Goal: Understand process/instructions: Learn about a topic

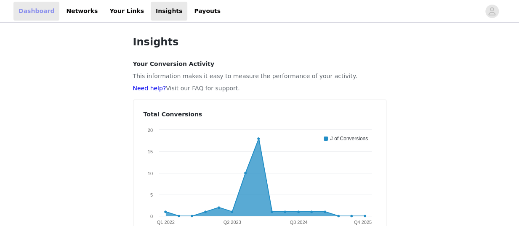
click at [36, 11] on link "Dashboard" at bounding box center [36, 11] width 46 height 19
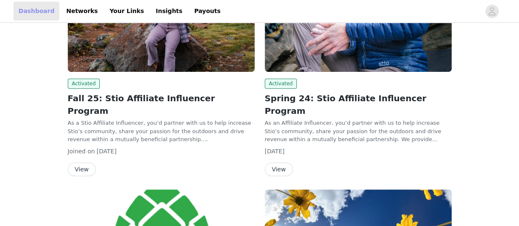
scroll to position [150, 0]
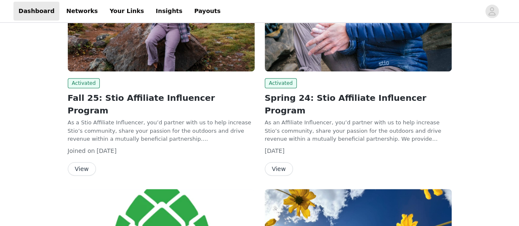
click at [292, 119] on p "As an Affiliate Influencer, you’d partner with us to help increase Stio’s commu…" at bounding box center [358, 131] width 187 height 25
click at [83, 162] on button "View" at bounding box center [82, 168] width 28 height 13
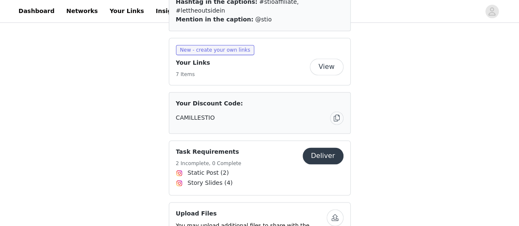
scroll to position [529, 0]
click at [267, 178] on span "Story Slides (4)" at bounding box center [259, 183] width 167 height 10
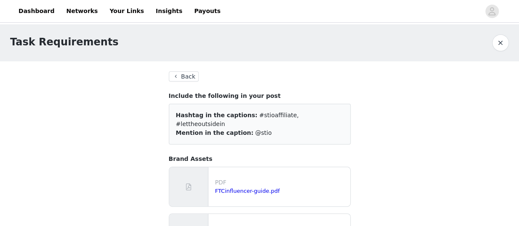
click at [183, 77] on button "Back" at bounding box center [184, 77] width 30 height 10
